Goal: Navigation & Orientation: Find specific page/section

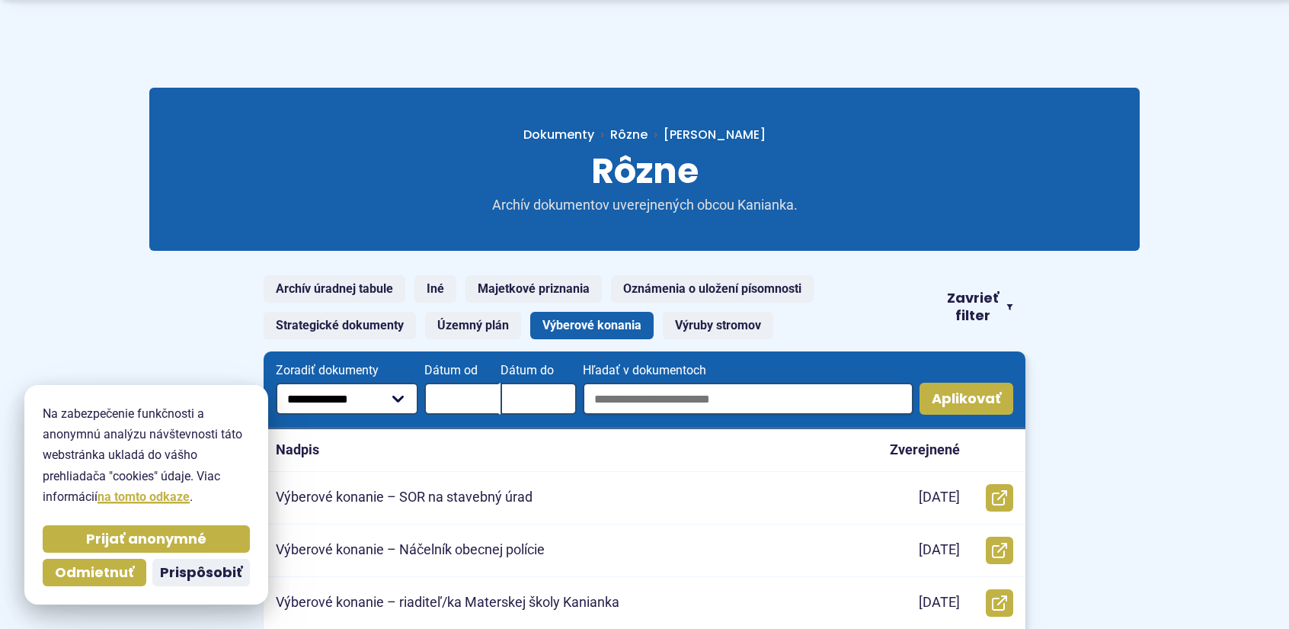
scroll to position [229, 0]
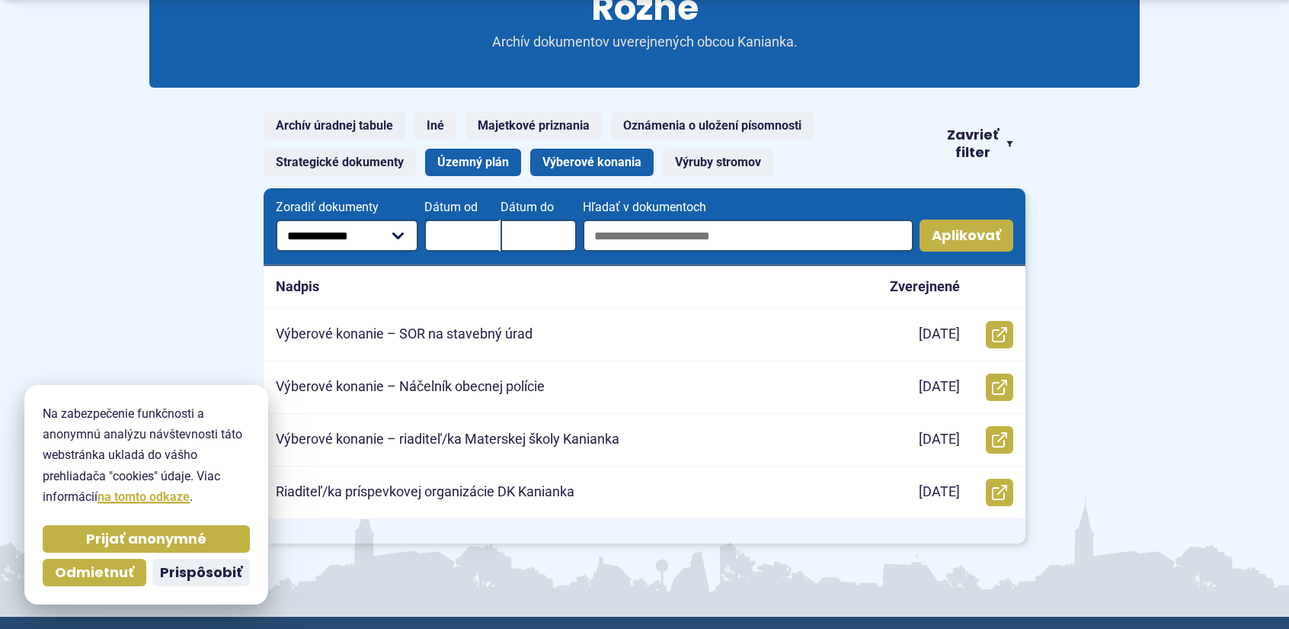
click at [465, 167] on link "Územný plán" at bounding box center [473, 162] width 96 height 27
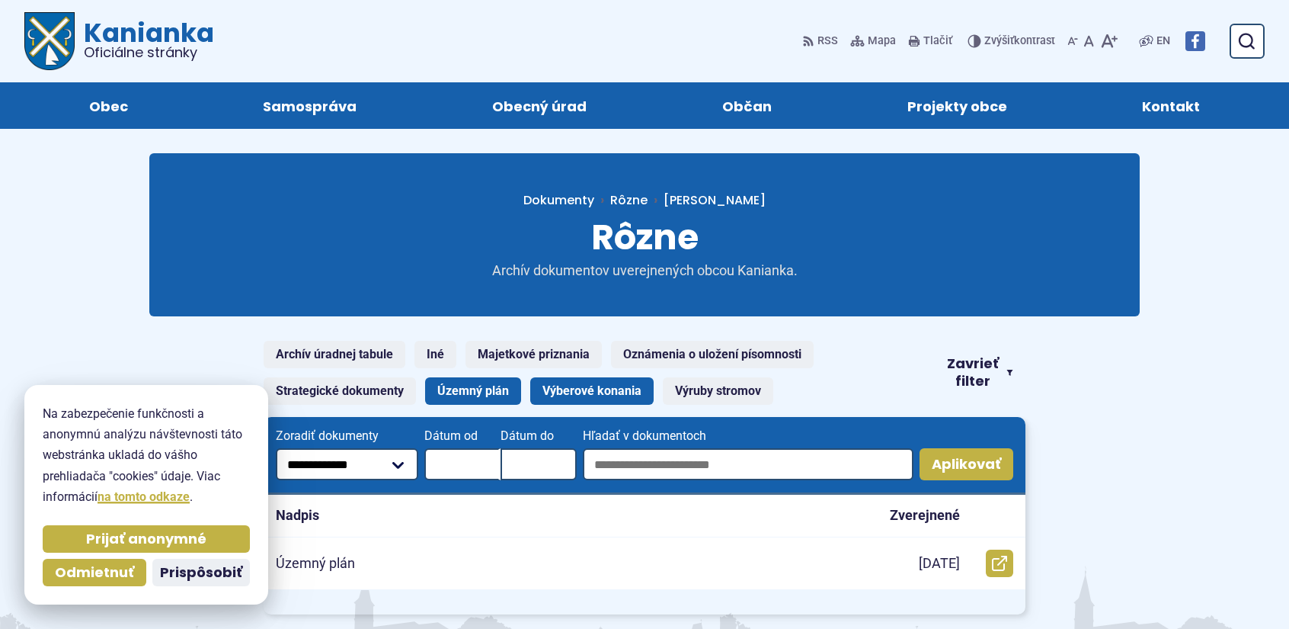
click at [616, 385] on link "Výberové konania" at bounding box center [591, 390] width 123 height 27
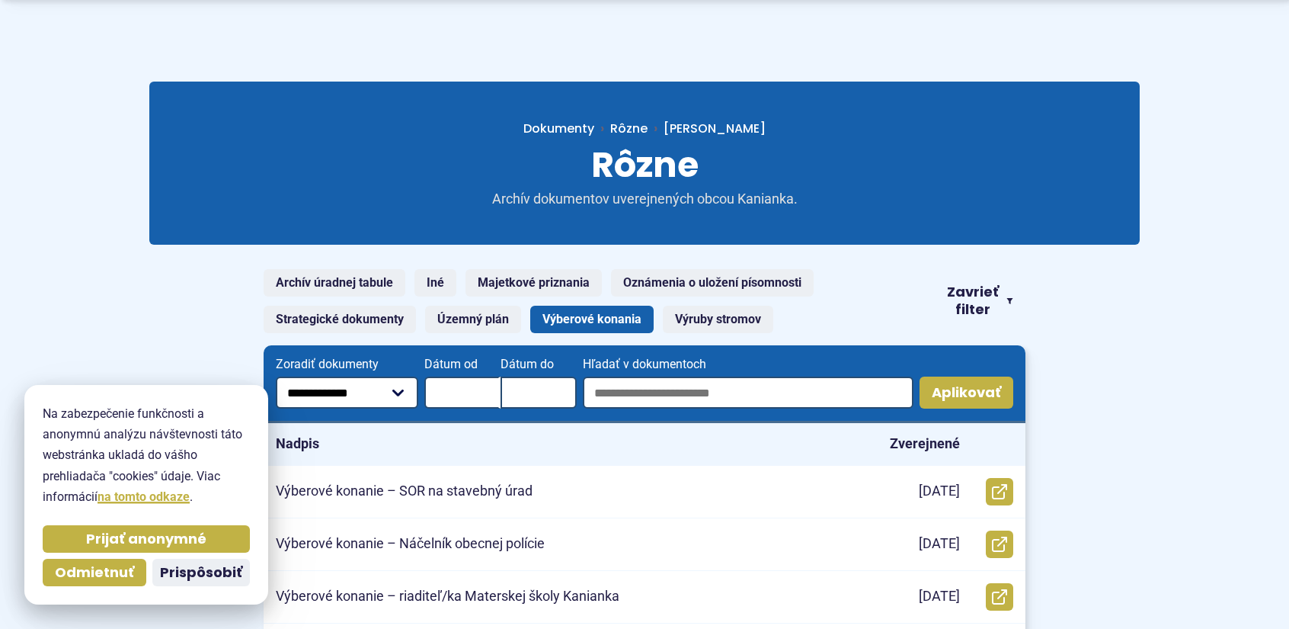
scroll to position [229, 0]
